Goal: Task Accomplishment & Management: Complete application form

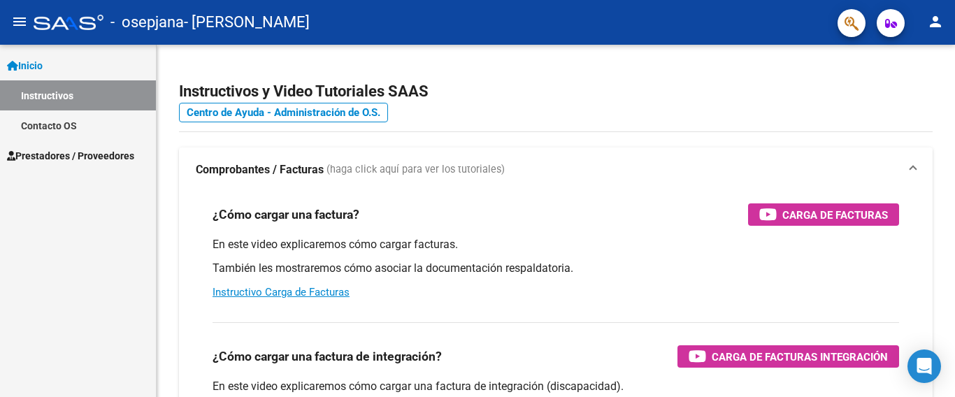
click at [59, 161] on span "Prestadores / Proveedores" at bounding box center [70, 155] width 127 height 15
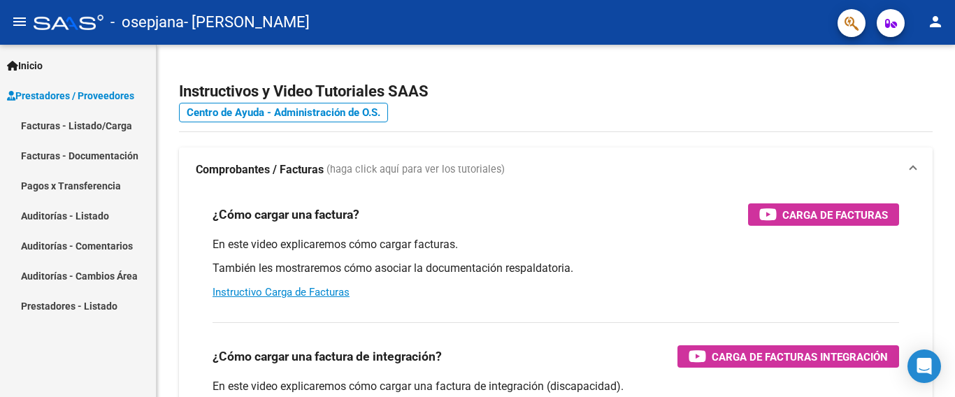
click at [89, 127] on link "Facturas - Listado/Carga" at bounding box center [78, 125] width 156 height 30
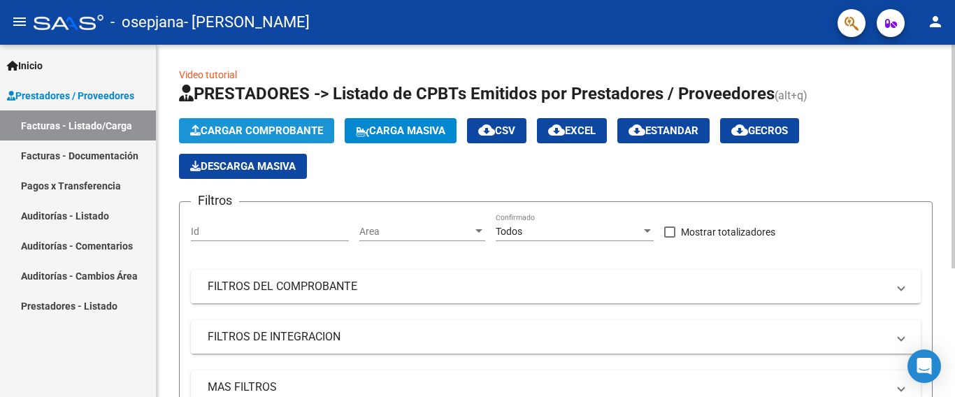
click at [236, 134] on span "Cargar Comprobante" at bounding box center [256, 130] width 133 height 13
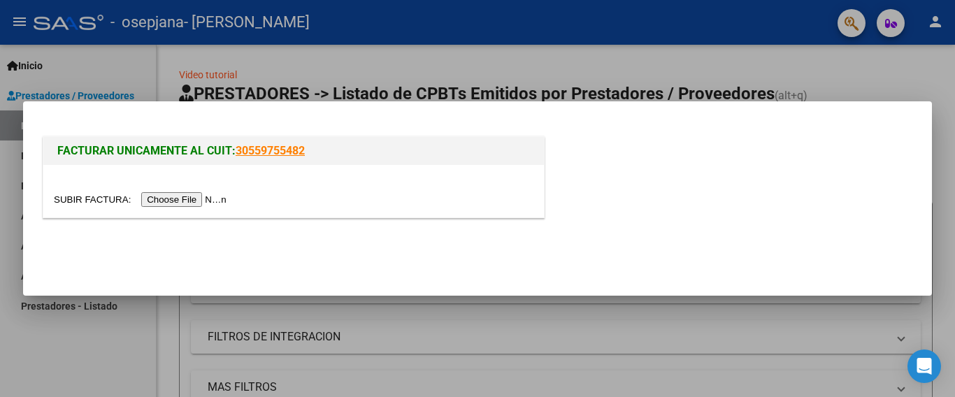
click at [196, 197] on input "file" at bounding box center [142, 199] width 177 height 15
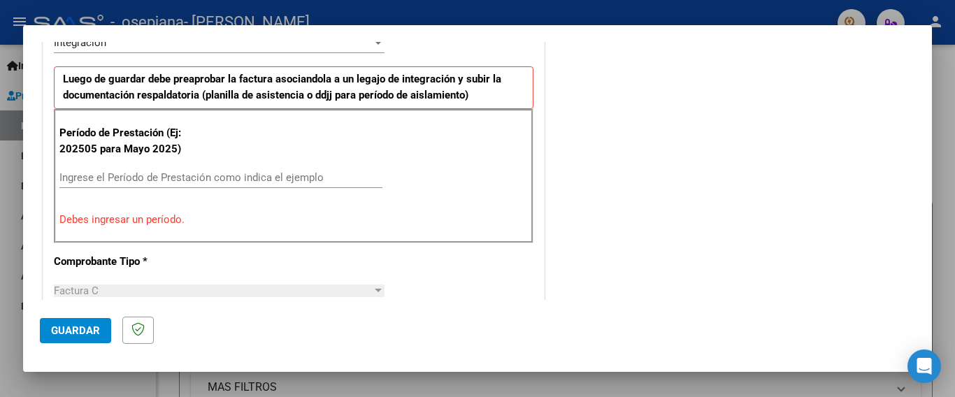
scroll to position [380, 0]
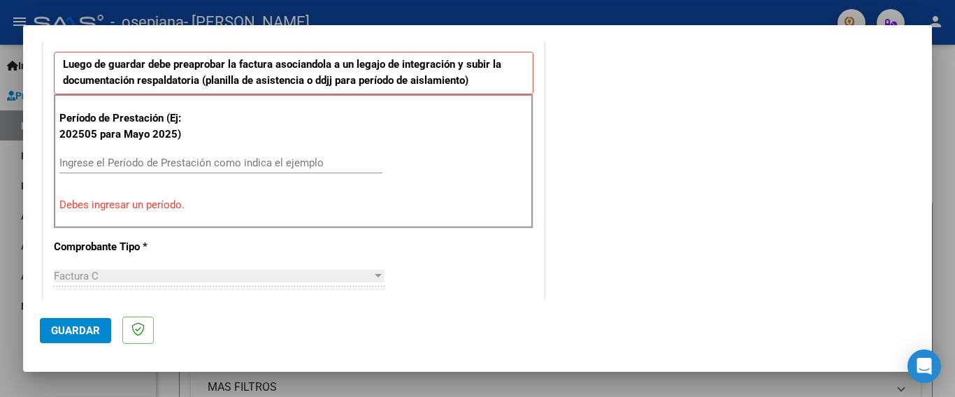
click at [219, 155] on div "Ingrese el Período de Prestación como indica el ejemplo" at bounding box center [220, 162] width 323 height 21
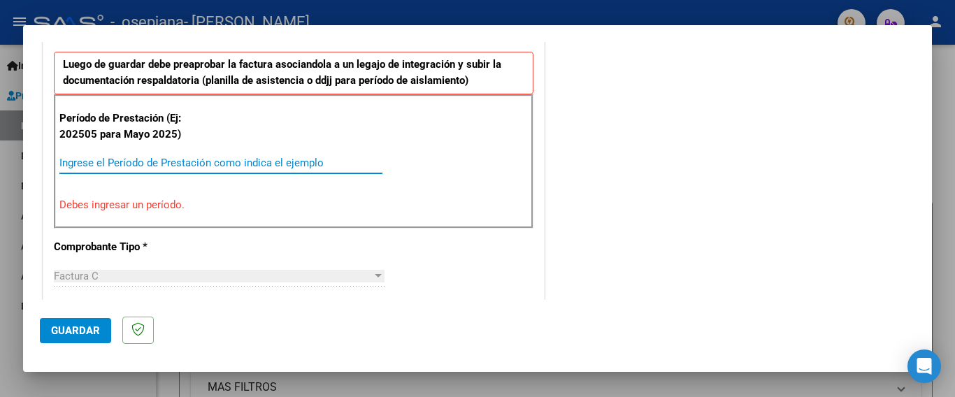
click at [217, 164] on input "Ingrese el Período de Prestación como indica el ejemplo" at bounding box center [220, 163] width 323 height 13
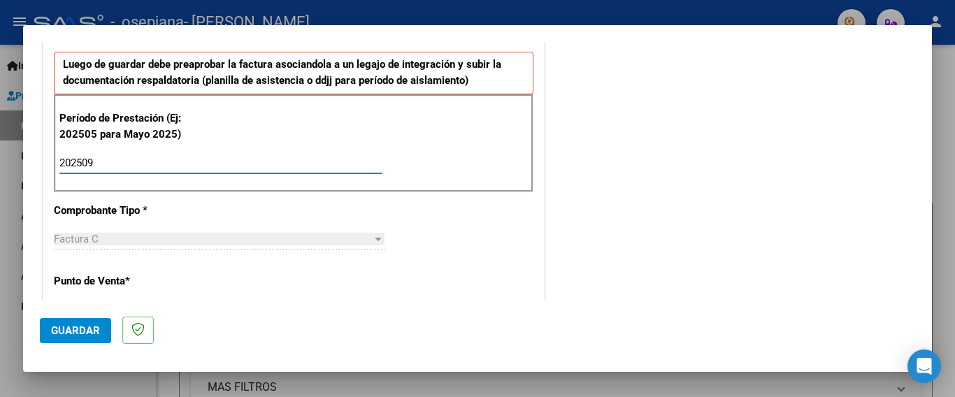
type input "202509"
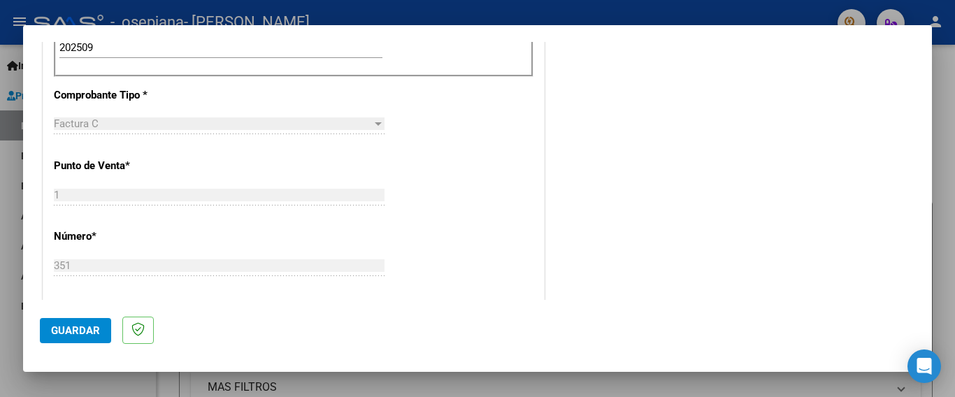
scroll to position [955, 0]
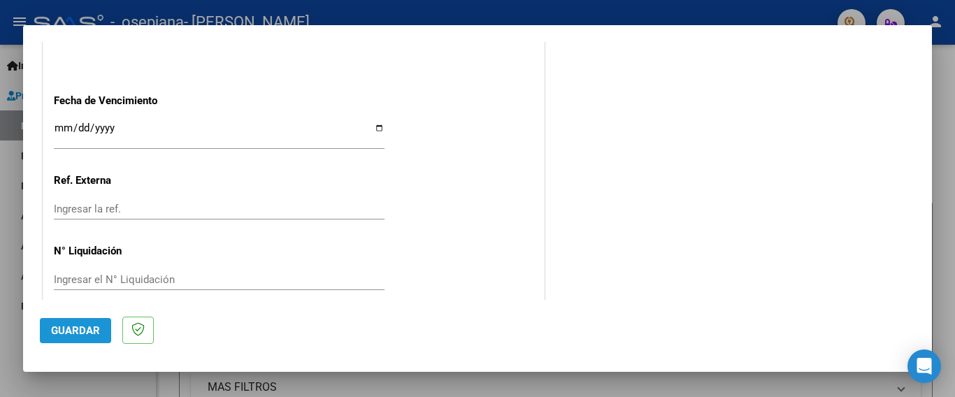
click at [63, 331] on span "Guardar" at bounding box center [75, 330] width 49 height 13
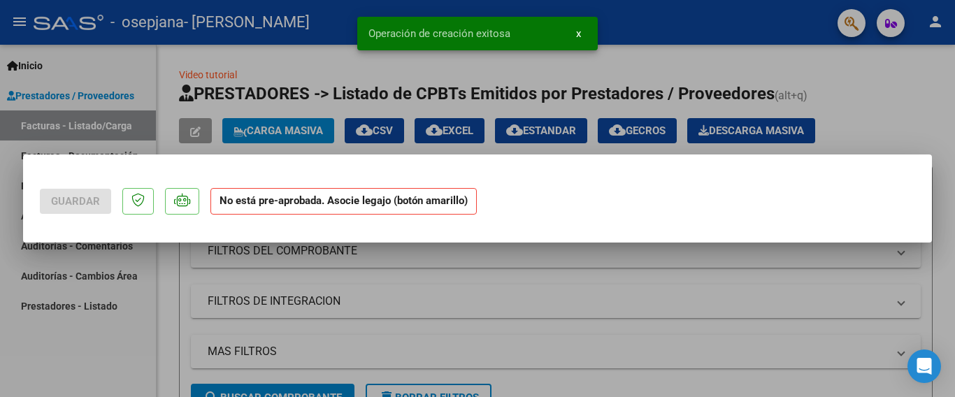
scroll to position [0, 0]
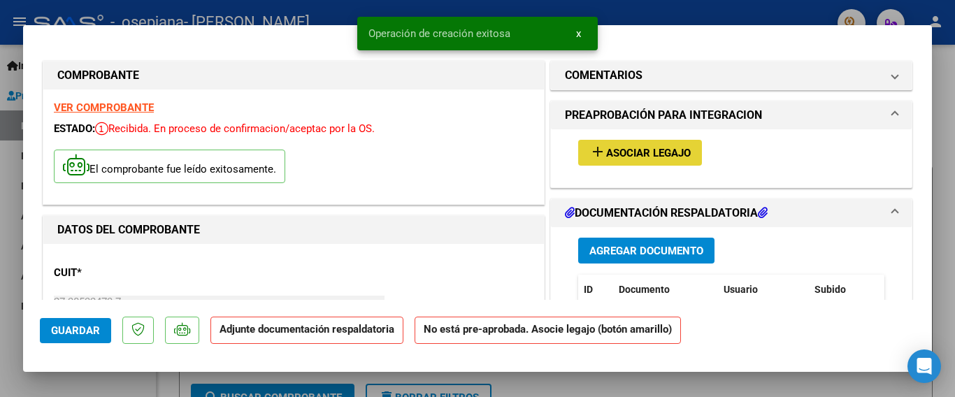
click at [598, 152] on mat-icon "add" at bounding box center [597, 151] width 17 height 17
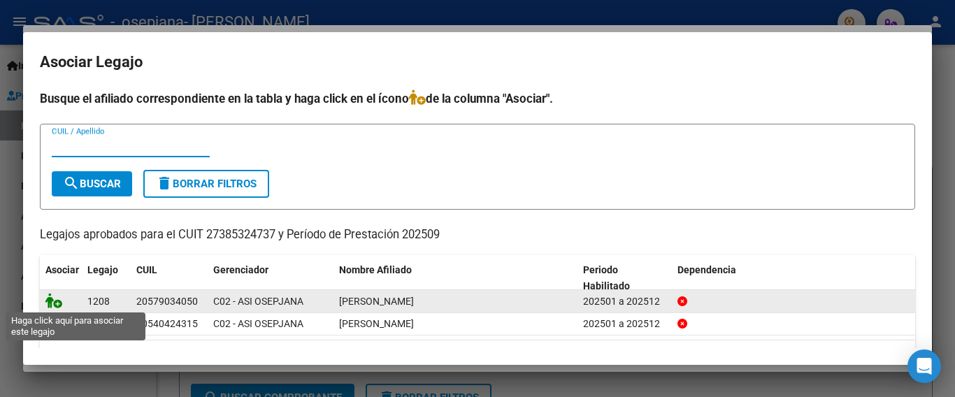
click at [55, 307] on icon at bounding box center [53, 300] width 17 height 15
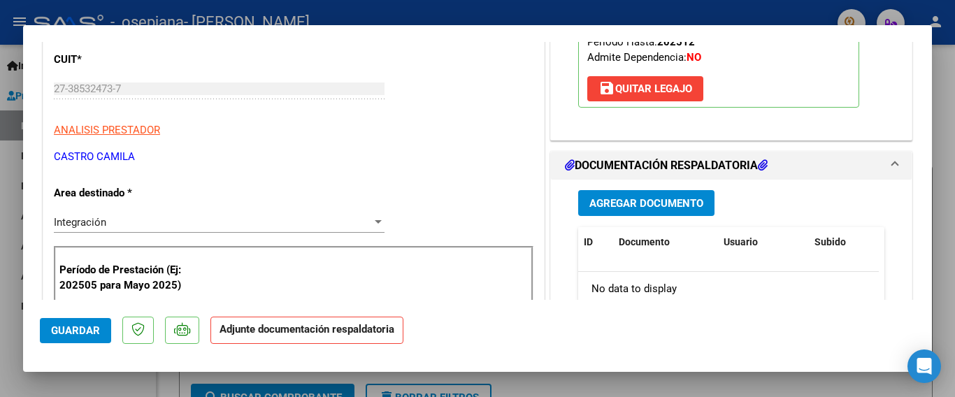
scroll to position [221, 0]
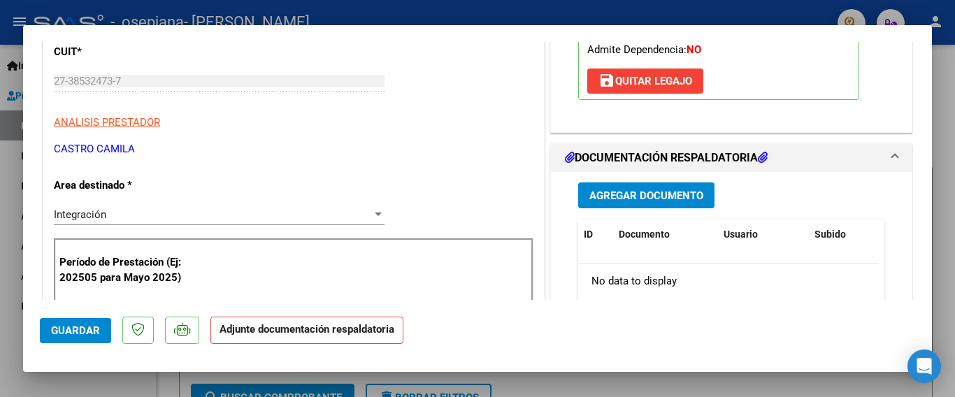
click at [589, 192] on span "Agregar Documento" at bounding box center [646, 195] width 114 height 13
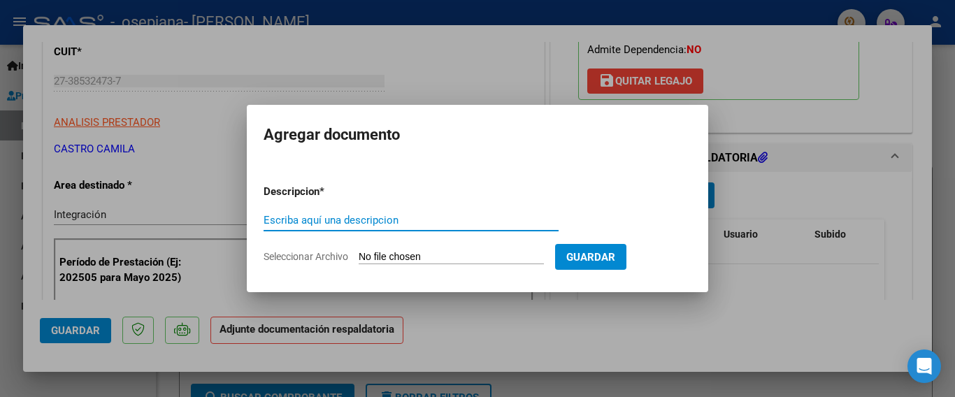
click at [425, 211] on div "Escriba aquí una descripcion" at bounding box center [411, 220] width 295 height 21
type input "PLANILLA DE ASISTENCIA"
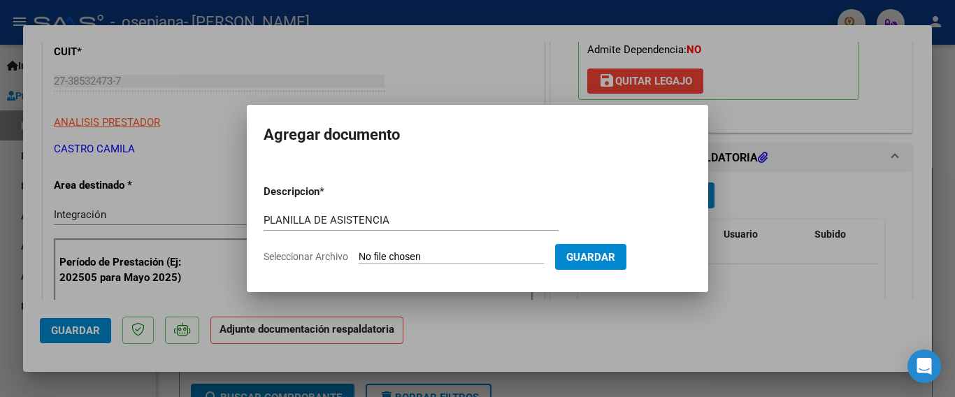
click at [422, 252] on input "Seleccionar Archivo" at bounding box center [451, 257] width 185 height 13
click at [515, 259] on input "Seleccionar Archivo" at bounding box center [451, 257] width 185 height 13
type input "C:\fakepath\CamScanner [DATE] 21.14.pdf"
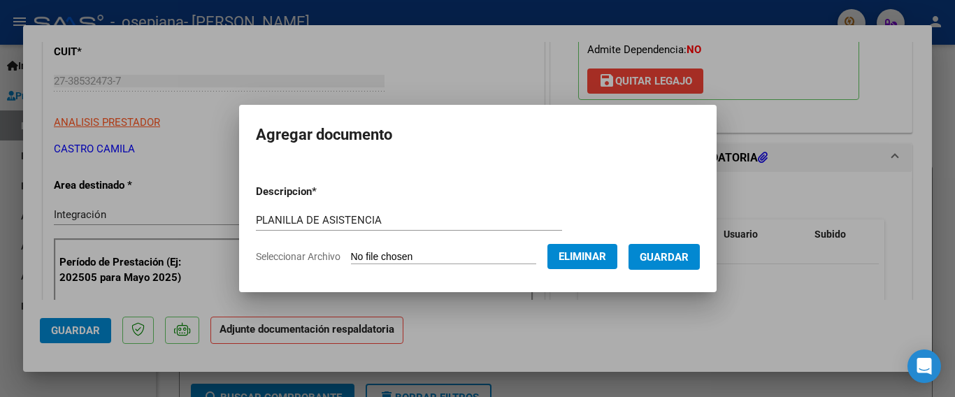
click at [657, 250] on button "Guardar" at bounding box center [664, 257] width 71 height 26
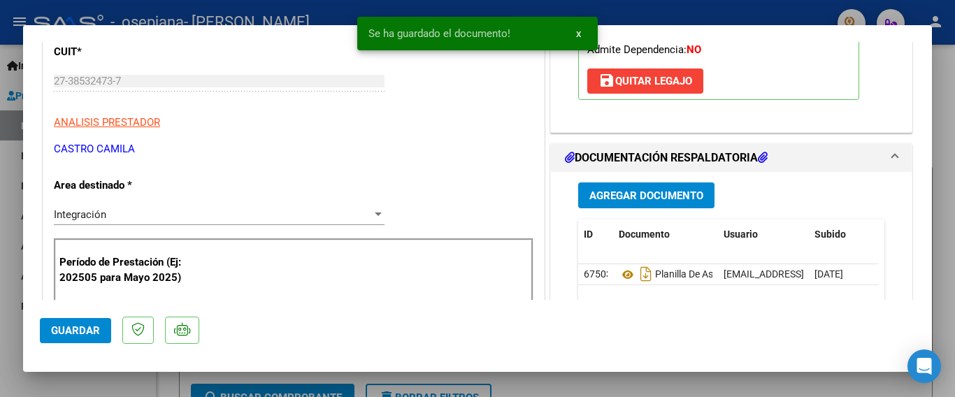
scroll to position [976, 0]
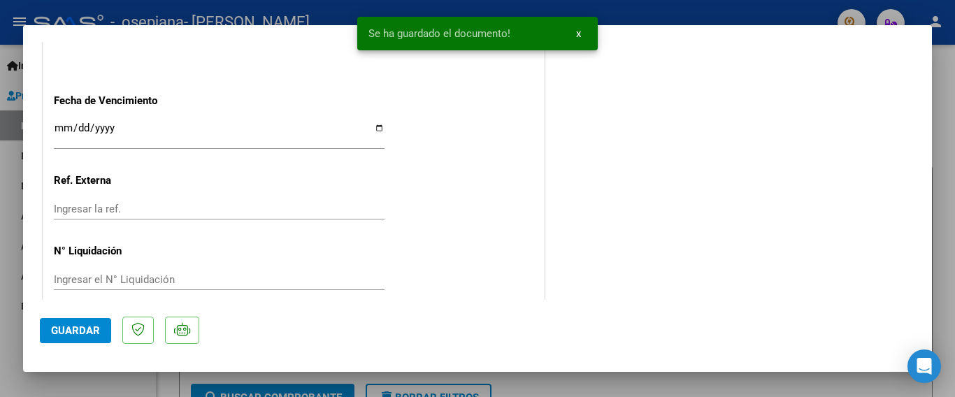
click at [51, 336] on span "Guardar" at bounding box center [75, 330] width 49 height 13
click at [946, 123] on div at bounding box center [477, 198] width 955 height 397
type input "$ 0,00"
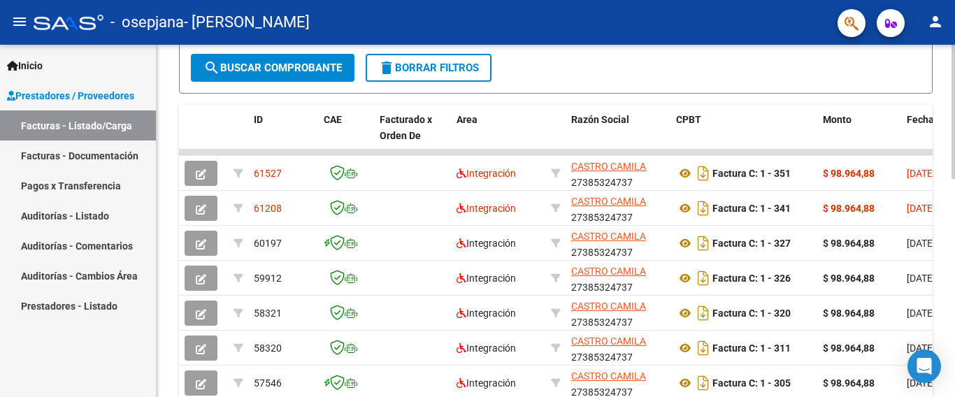
scroll to position [377, 0]
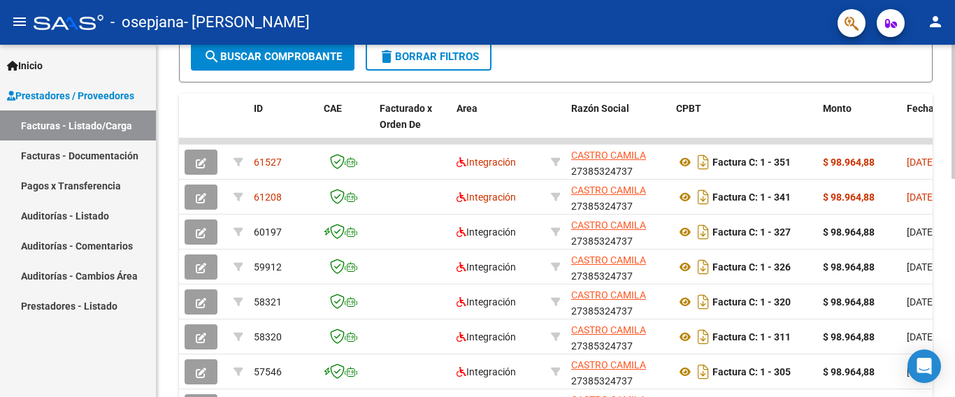
click at [950, 249] on div "Video tutorial PRESTADORES -> Listado de CPBTs Emitidos por Prestadores / Prove…" at bounding box center [558, 123] width 802 height 911
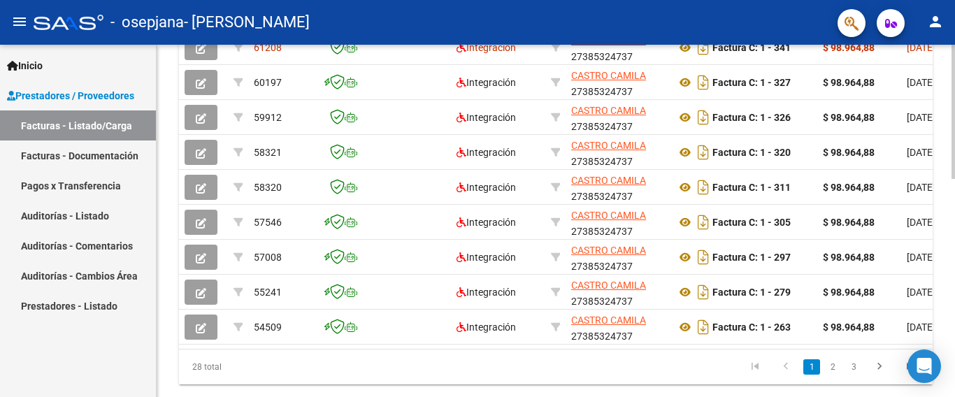
scroll to position [525, 0]
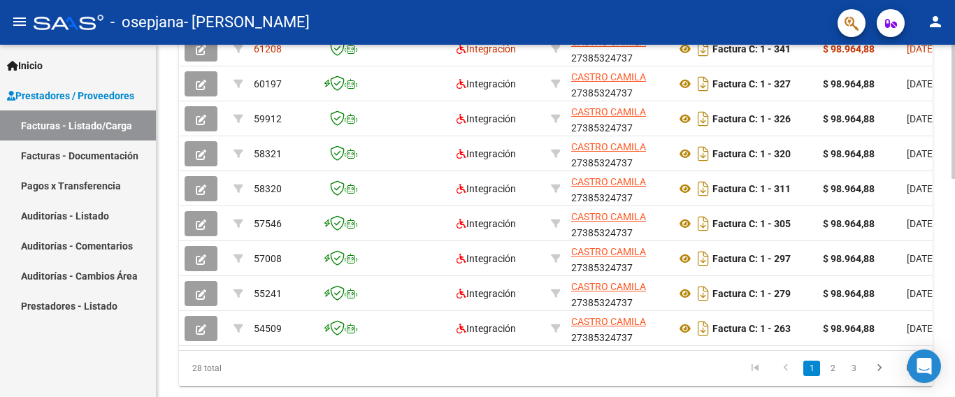
click at [954, 179] on div at bounding box center [953, 112] width 3 height 134
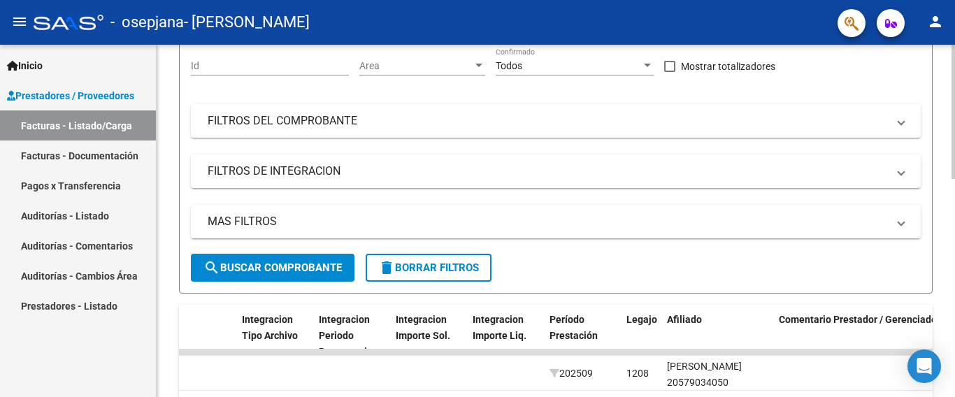
scroll to position [0, 0]
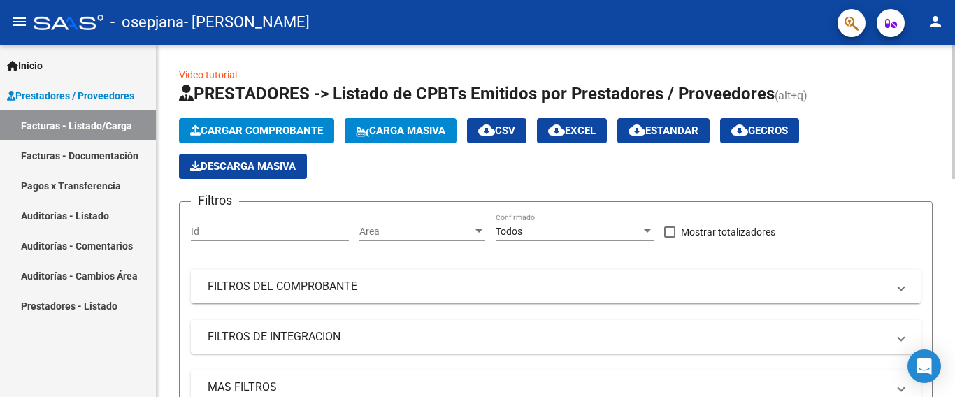
click at [954, 0] on html "menu - osepjana - [PERSON_NAME] person Inicio Instructivos Contacto OS Prestado…" at bounding box center [477, 198] width 955 height 397
